Goal: Use online tool/utility

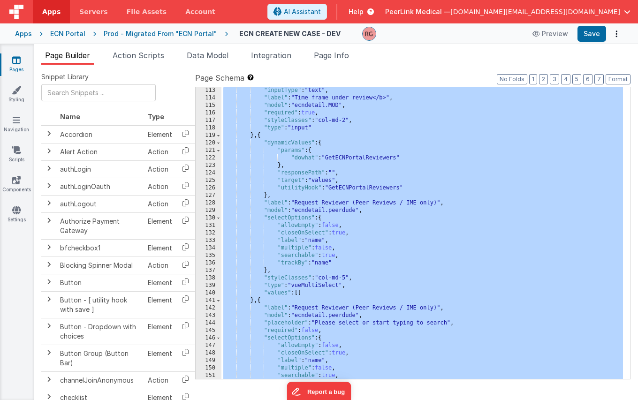
scroll to position [856, 0]
click at [265, 180] on div ""inputType" : "text" , "label" : "Time frame under review</b>" , "model" : "ecn…" at bounding box center [421, 240] width 401 height 307
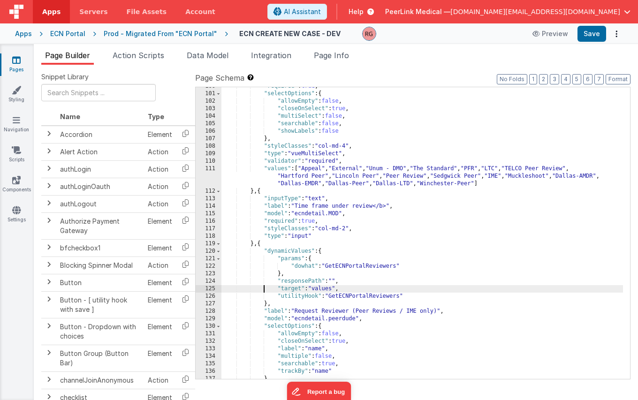
scroll to position [780, 0]
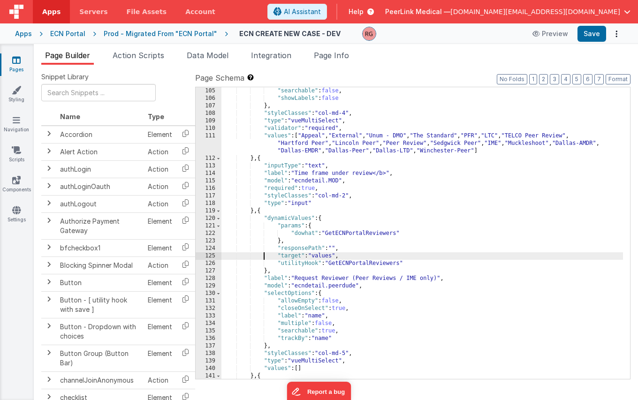
click at [274, 179] on div ""searchable" : false , "showLabels" : false } , "styleClasses" : "col-md-4" , "…" at bounding box center [421, 240] width 401 height 307
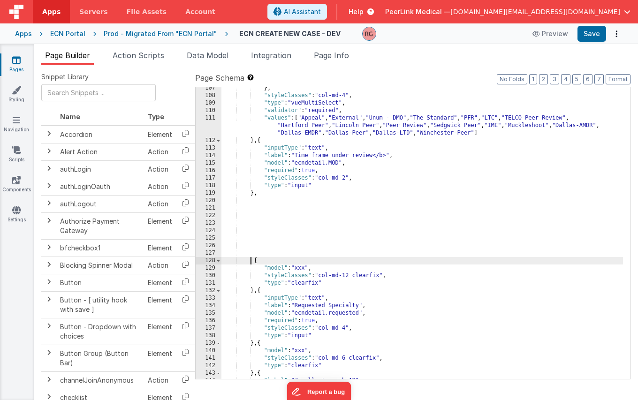
scroll to position [768, 0]
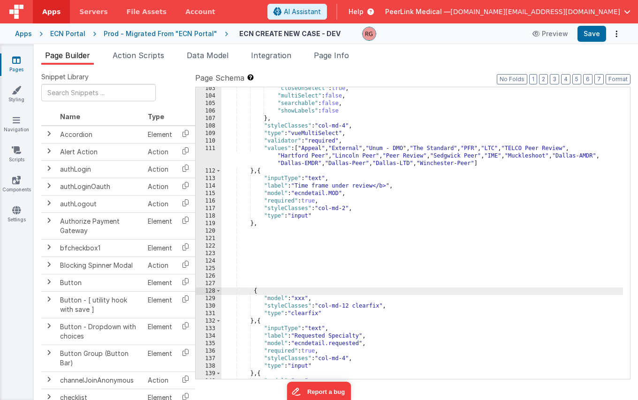
click at [253, 252] on div ""closeOnSelect" : true , "multiSelect" : false , "searchable" : false , "showLa…" at bounding box center [421, 238] width 401 height 307
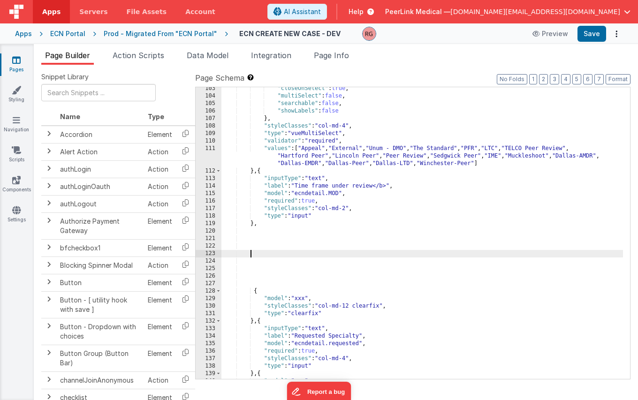
paste textarea
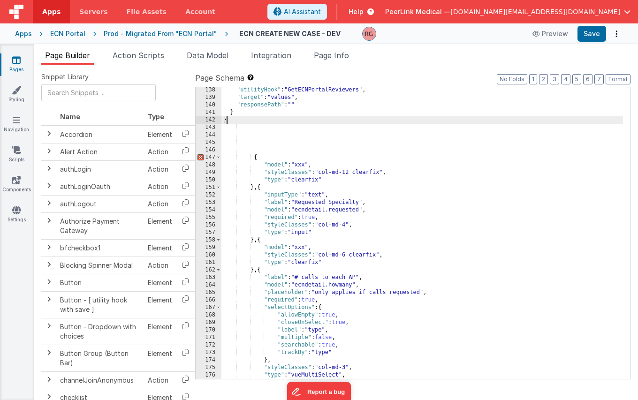
scroll to position [1044, 0]
click at [598, 35] on button "Save" at bounding box center [591, 34] width 29 height 16
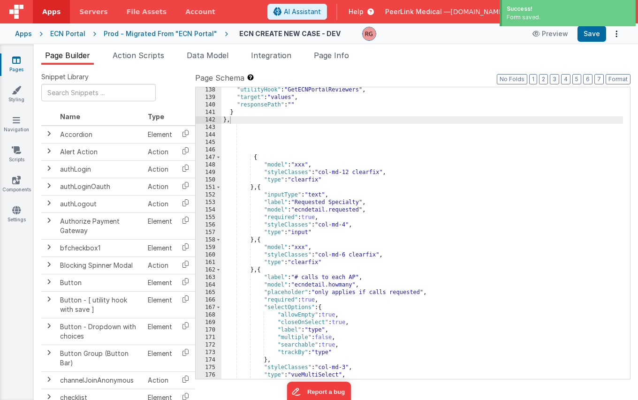
click at [175, 35] on div "Prod - Migrated From "ECN Portal"" at bounding box center [160, 33] width 113 height 9
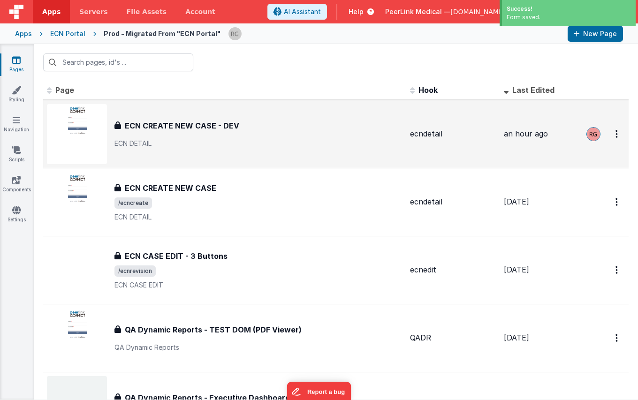
click at [174, 128] on h3 "ECN CREATE NEW CASE - DEV" at bounding box center [182, 125] width 114 height 11
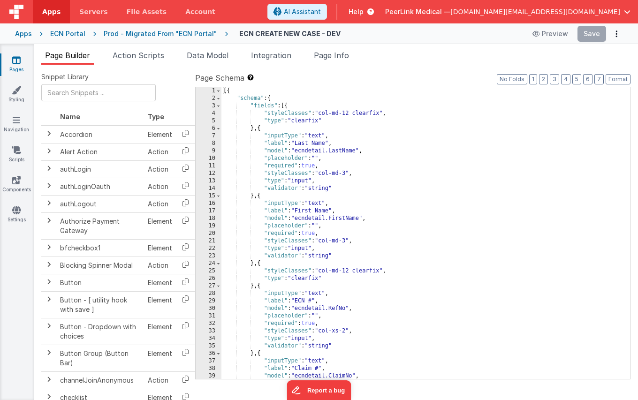
click at [332, 199] on div "[{ "schema" : { "fields" : [{ "styleClasses" : "col-md-12 clearfix" , "type" : …" at bounding box center [421, 240] width 401 height 307
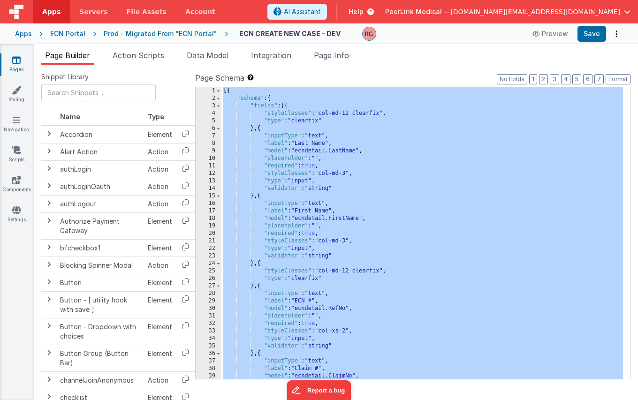
click at [349, 233] on div "[{ "schema" : { "fields" : [{ "styleClasses" : "col-md-12 clearfix" , "type" : …" at bounding box center [421, 240] width 401 height 307
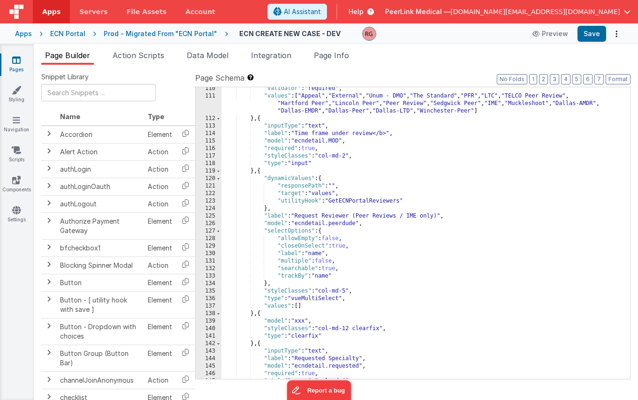
scroll to position [820, 0]
